Goal: Task Accomplishment & Management: Manage account settings

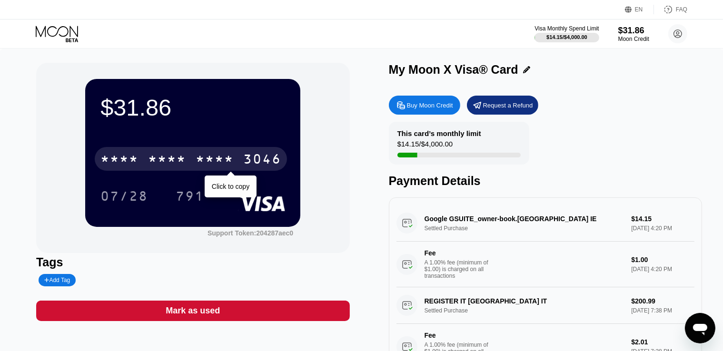
click at [206, 168] on div "* * * *" at bounding box center [215, 160] width 38 height 15
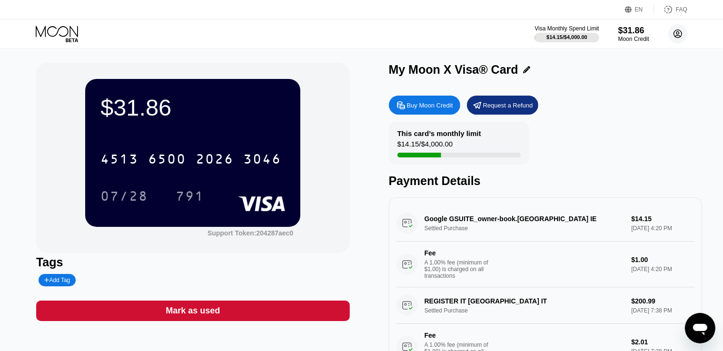
click at [680, 32] on circle at bounding box center [678, 33] width 19 height 19
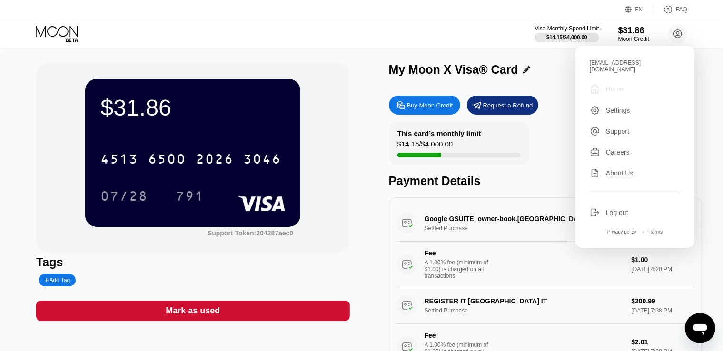
click at [615, 85] on div "Home" at bounding box center [615, 89] width 18 height 8
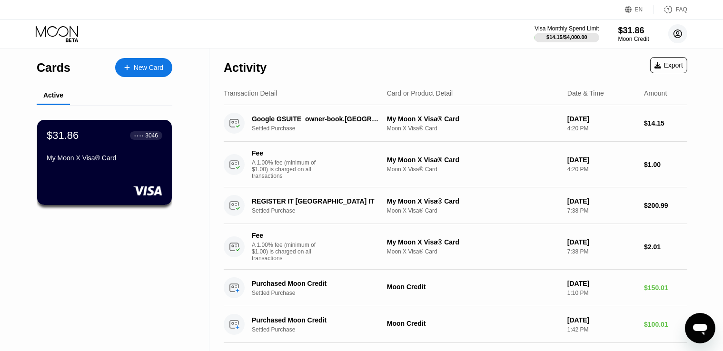
click at [676, 34] on circle at bounding box center [678, 33] width 19 height 19
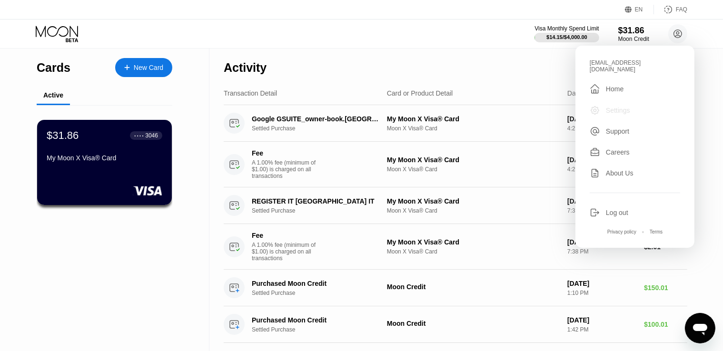
click at [616, 107] on div "Settings" at bounding box center [618, 111] width 24 height 8
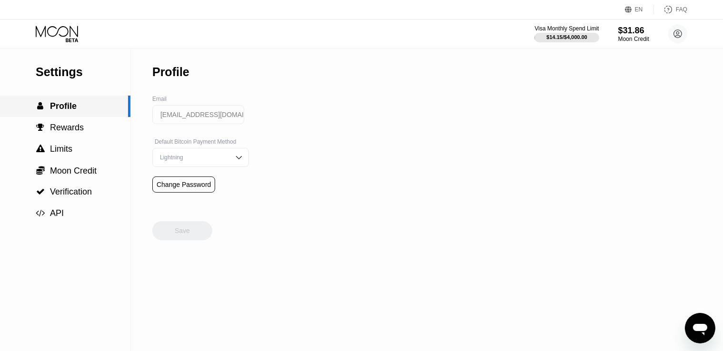
click at [70, 111] on span "Profile" at bounding box center [63, 106] width 27 height 10
click at [634, 30] on div "$31.86" at bounding box center [634, 30] width 32 height 10
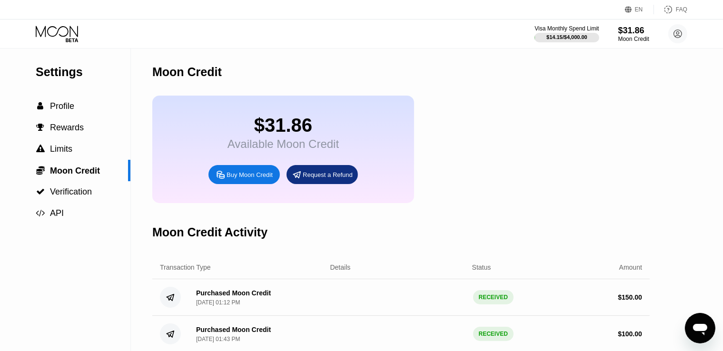
click at [275, 124] on div "$31.86" at bounding box center [283, 125] width 111 height 21
click at [573, 25] on div "Visa Monthly Spend Limit" at bounding box center [567, 28] width 66 height 7
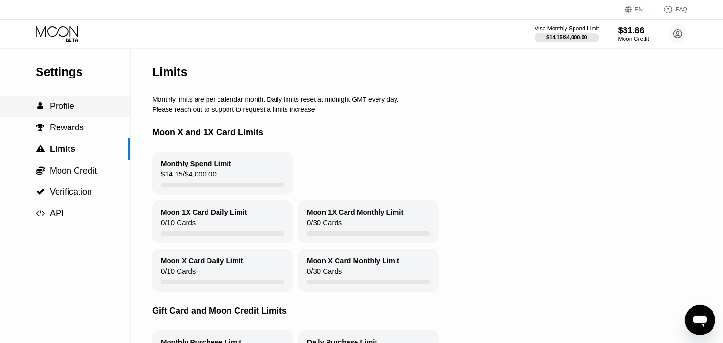
click at [68, 110] on span "Profile" at bounding box center [62, 106] width 24 height 10
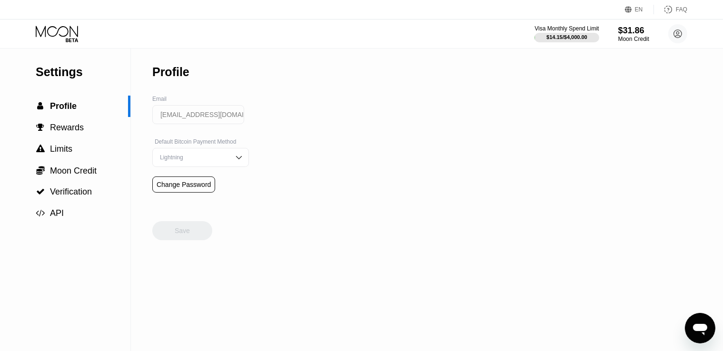
click at [64, 37] on icon at bounding box center [58, 34] width 44 height 17
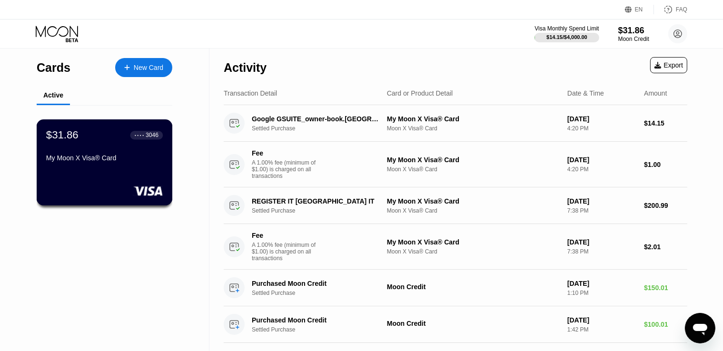
click at [114, 150] on div "$31.86 ● ● ● ● 3046 My Moon X Visa® Card" at bounding box center [104, 147] width 117 height 37
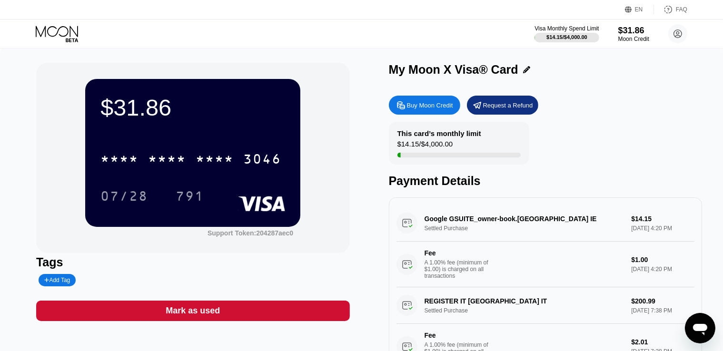
drag, startPoint x: 189, startPoint y: 126, endPoint x: 188, endPoint y: 131, distance: 5.8
click at [188, 127] on div "$31.86 * * * * * * * * * * * * 3046 07/28 791" at bounding box center [192, 153] width 215 height 148
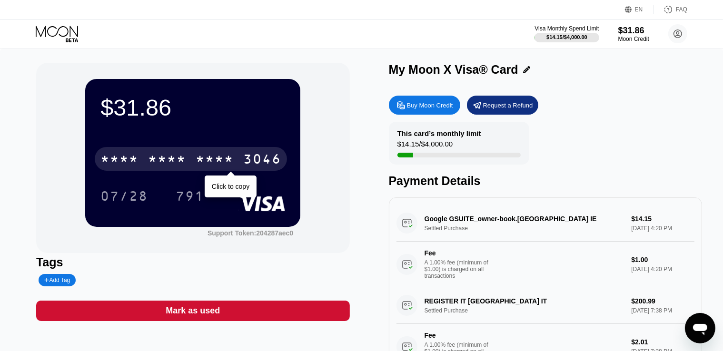
drag, startPoint x: 185, startPoint y: 159, endPoint x: 186, endPoint y: 163, distance: 5.0
click at [185, 160] on div "* * * *" at bounding box center [167, 160] width 38 height 15
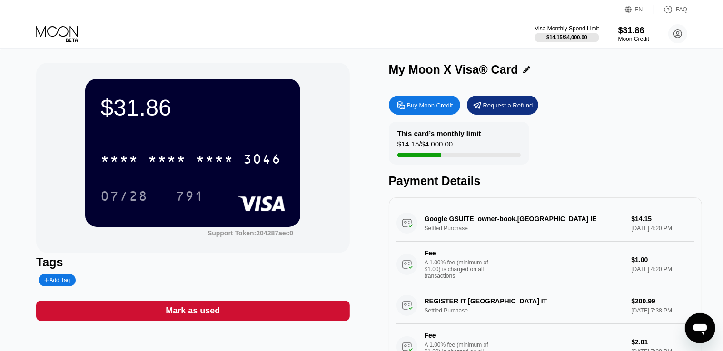
click at [200, 174] on div "* * * * * * * * * * * * 3046 07/28 791" at bounding box center [192, 168] width 185 height 56
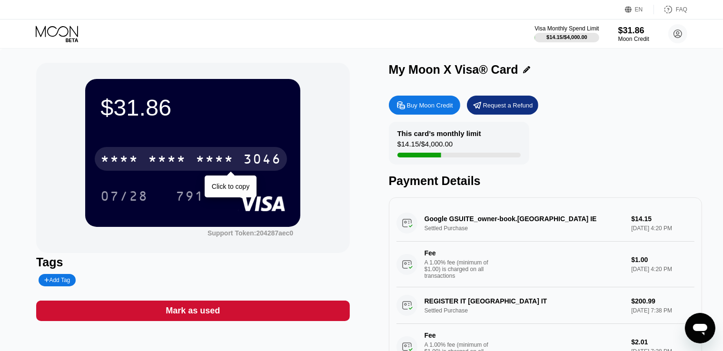
click at [188, 171] on div "* * * * * * * * * * * * 3046" at bounding box center [191, 159] width 192 height 24
